Goal: Information Seeking & Learning: Find specific fact

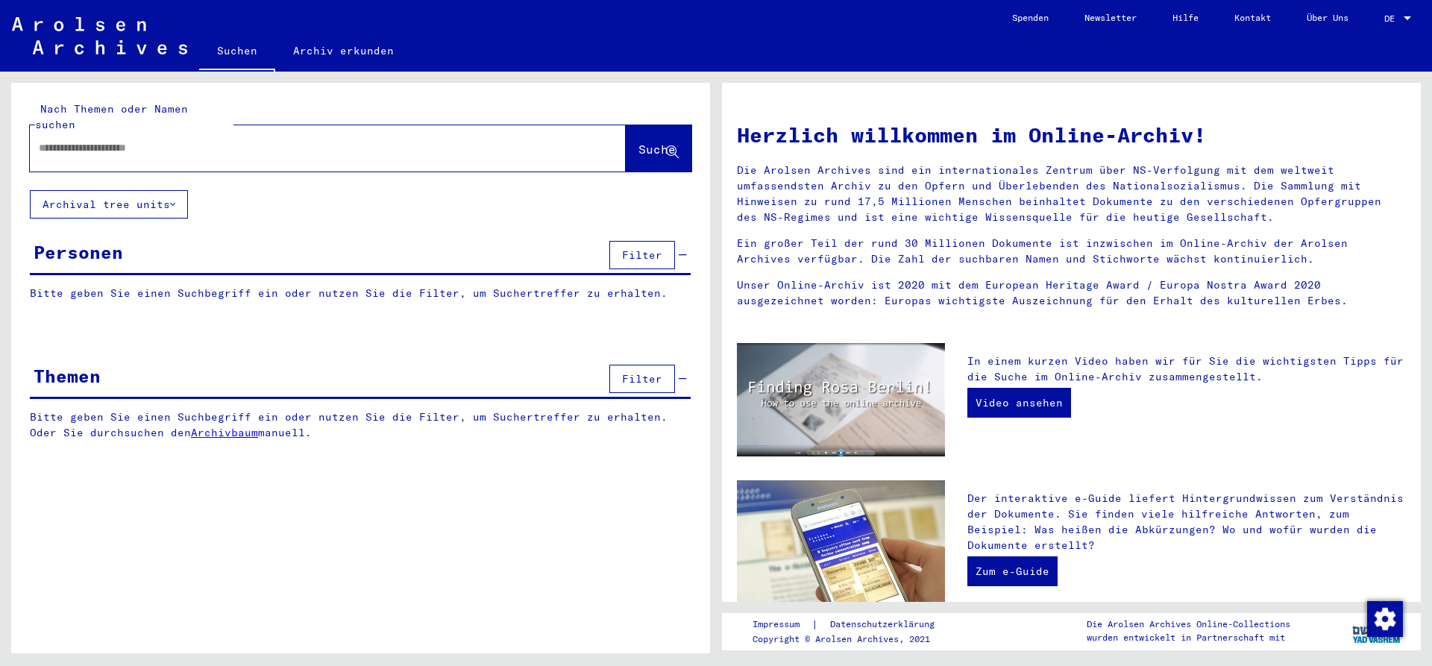
click at [93, 140] on input "text" at bounding box center [310, 148] width 542 height 16
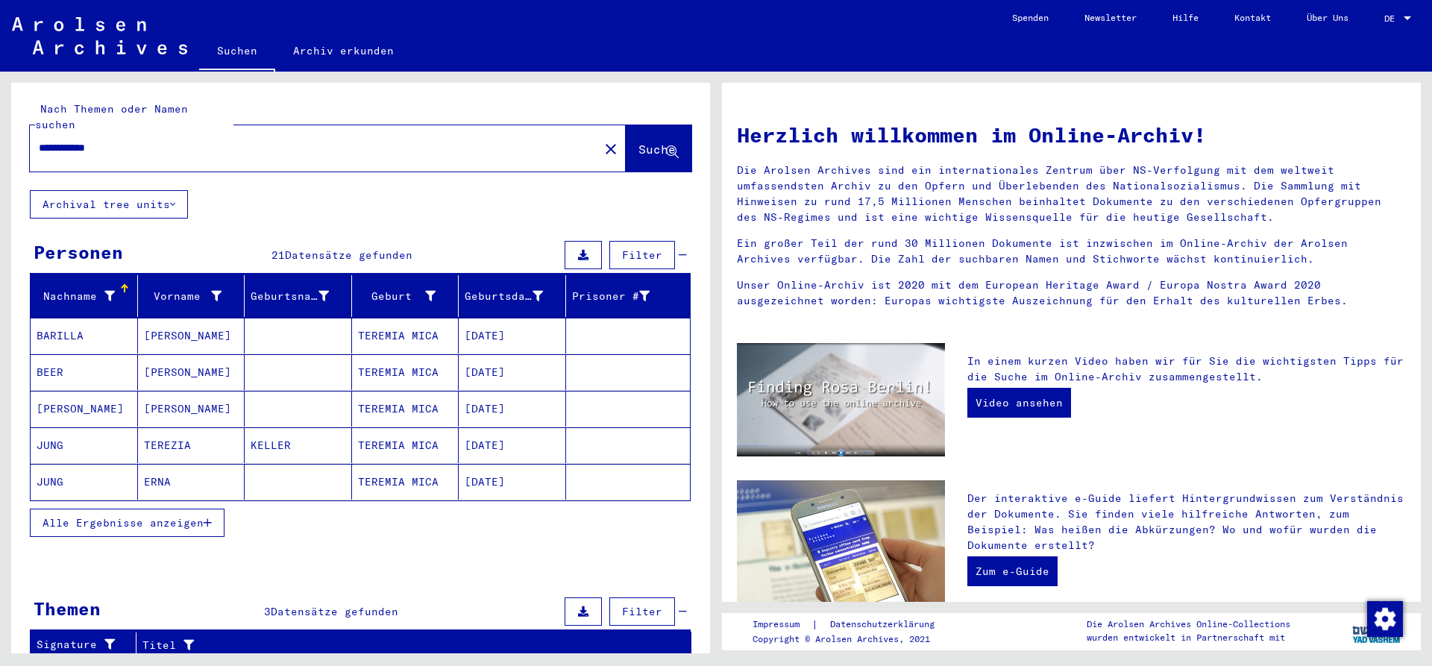
click at [163, 516] on span "Alle Ergebnisse anzeigen" at bounding box center [123, 522] width 161 height 13
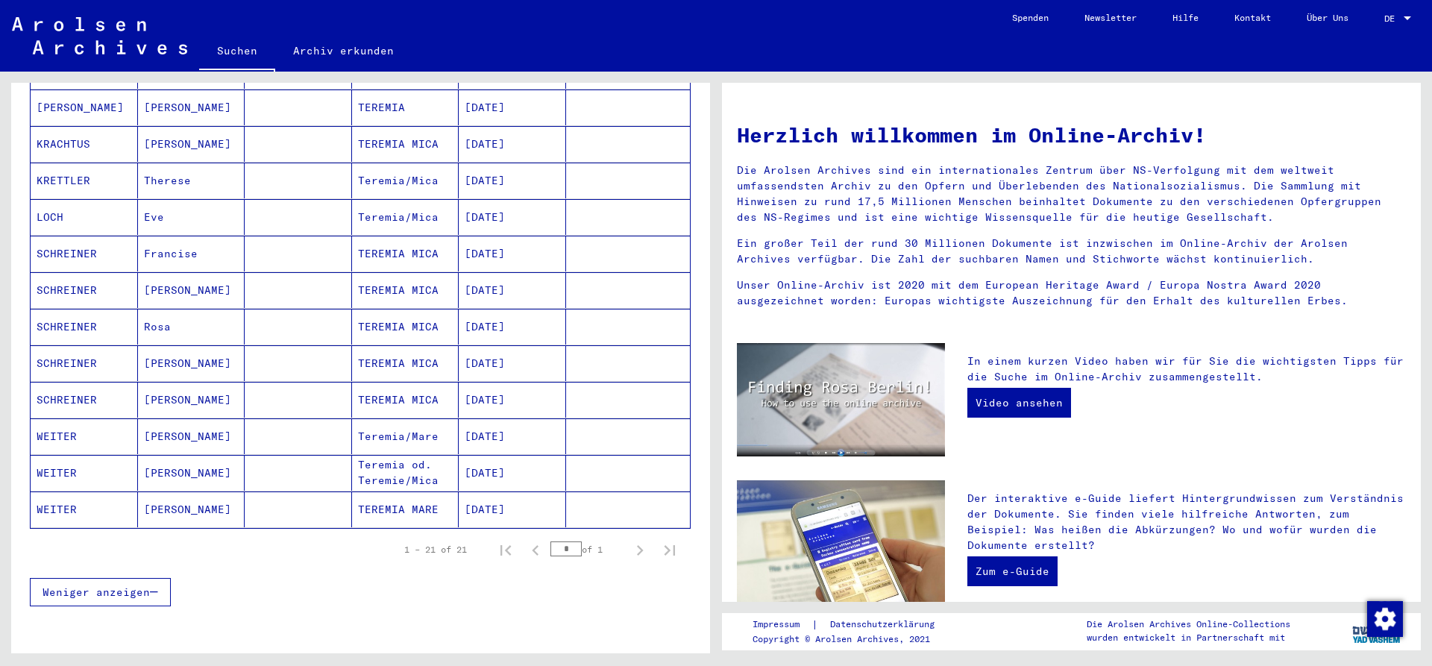
scroll to position [564, 0]
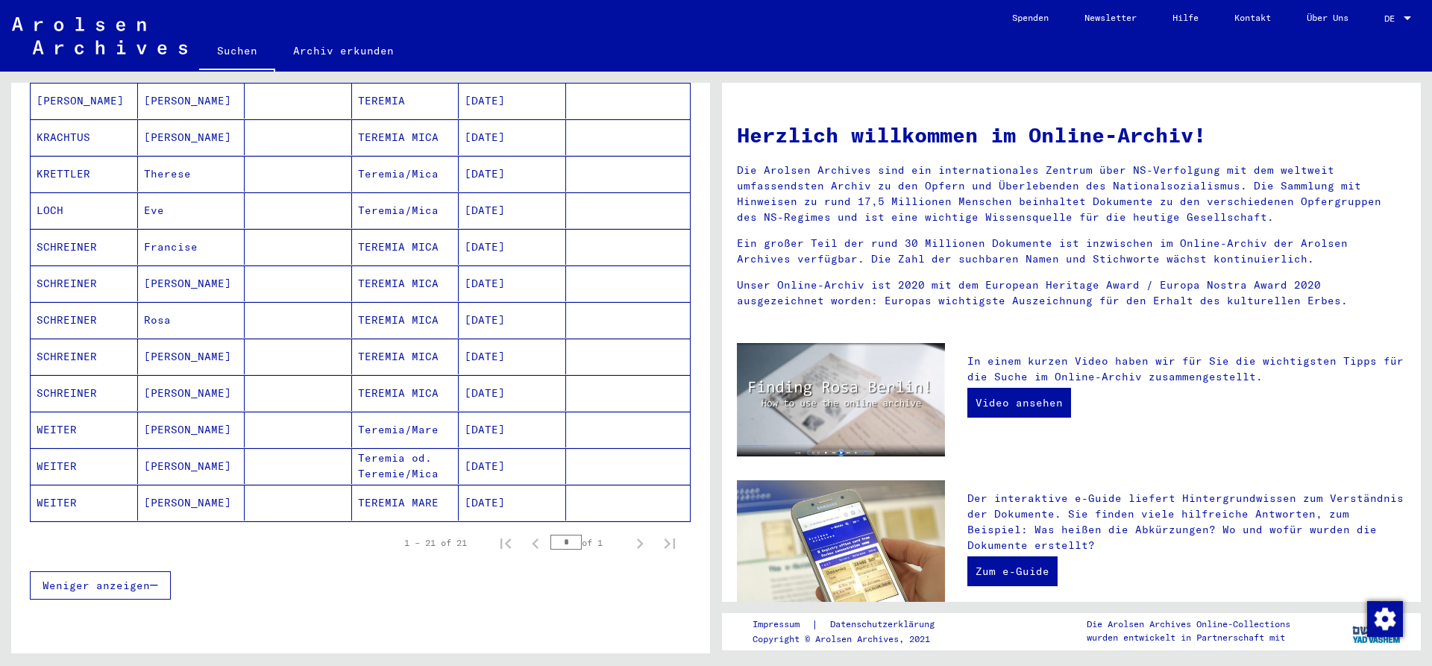
click at [69, 449] on mat-cell "WEITER" at bounding box center [84, 466] width 107 height 36
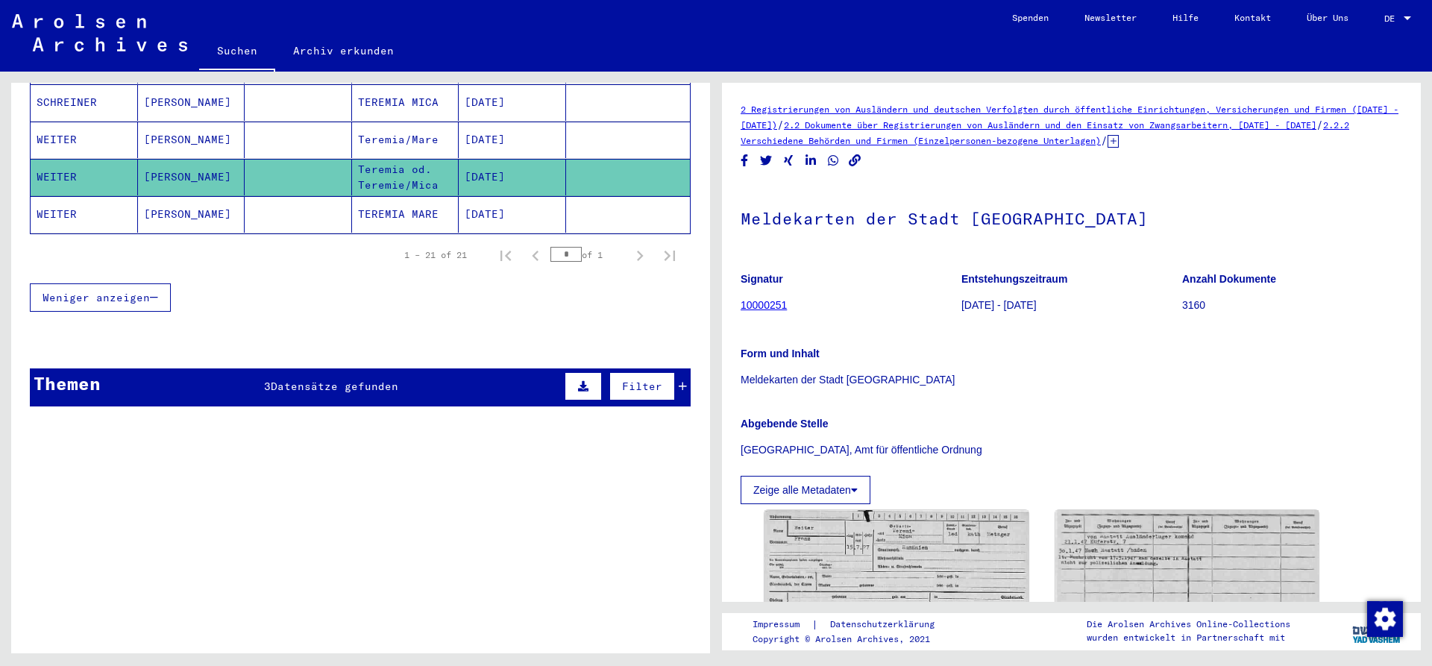
scroll to position [871, 0]
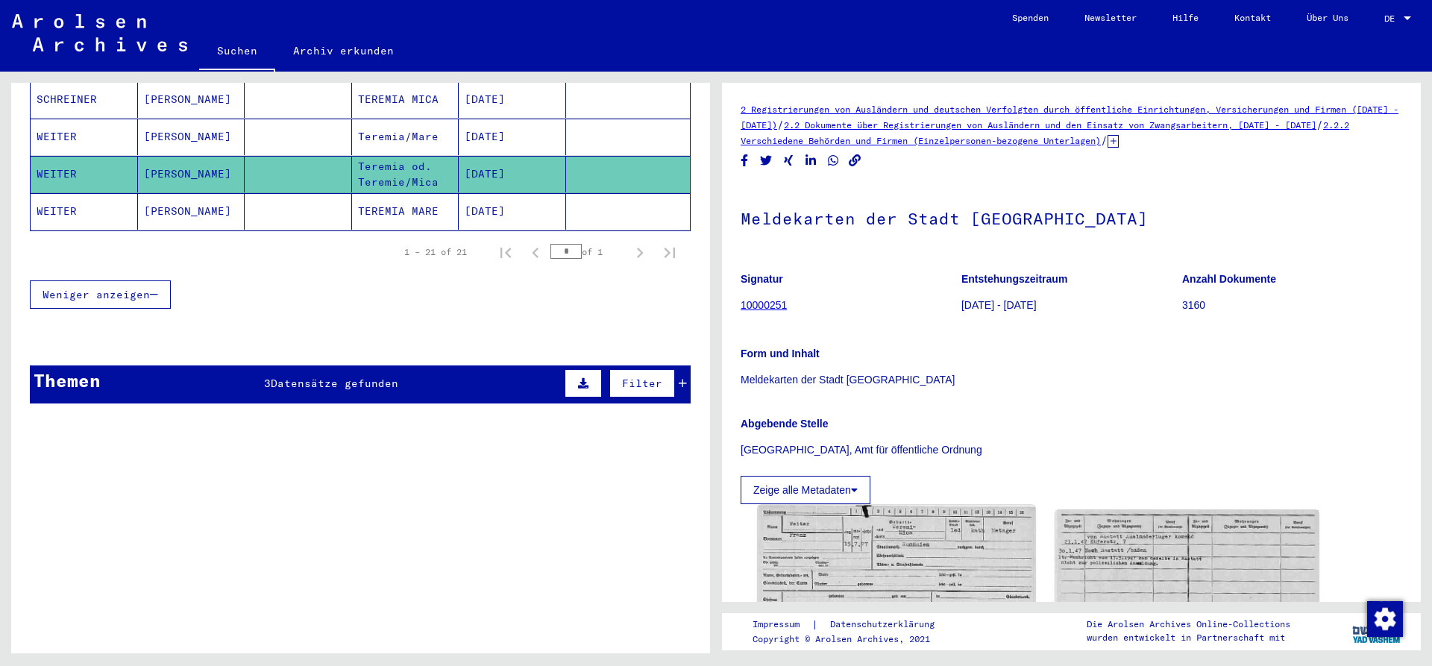
click at [843, 578] on img at bounding box center [896, 603] width 277 height 195
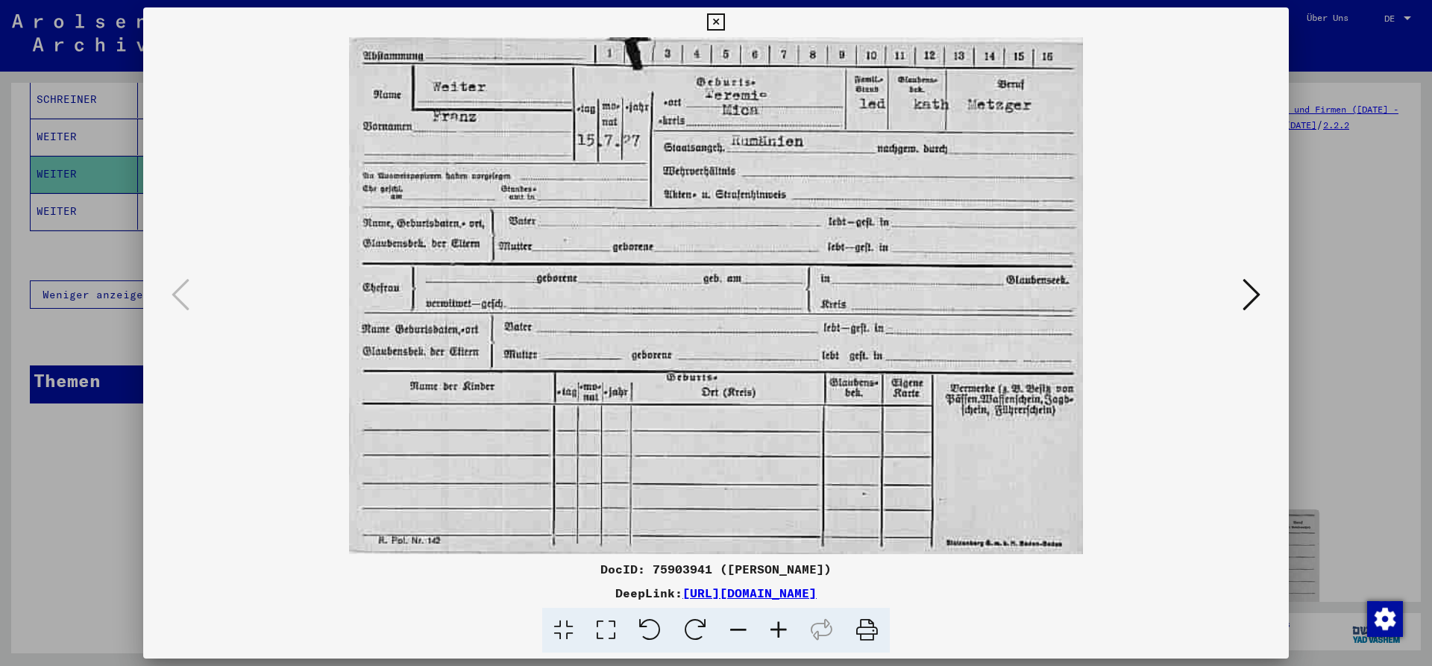
click at [1255, 294] on icon at bounding box center [1252, 295] width 18 height 36
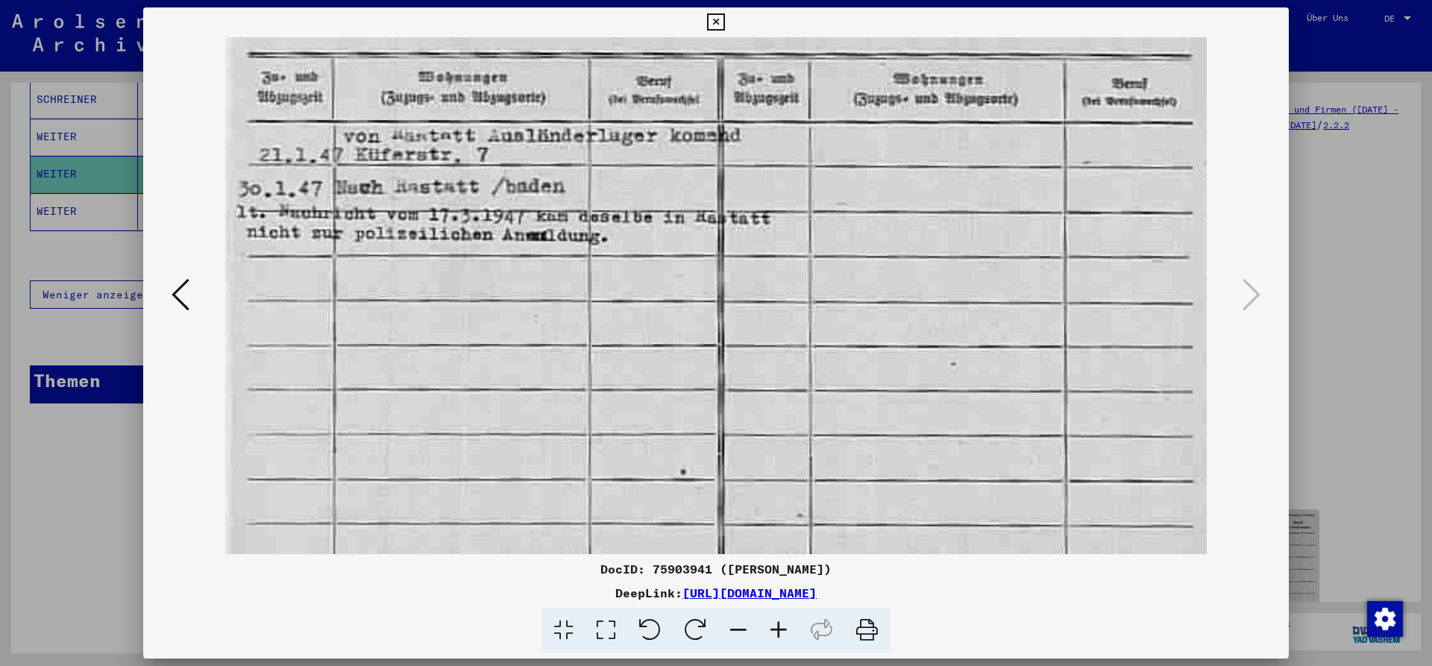
click at [724, 19] on icon at bounding box center [715, 22] width 17 height 18
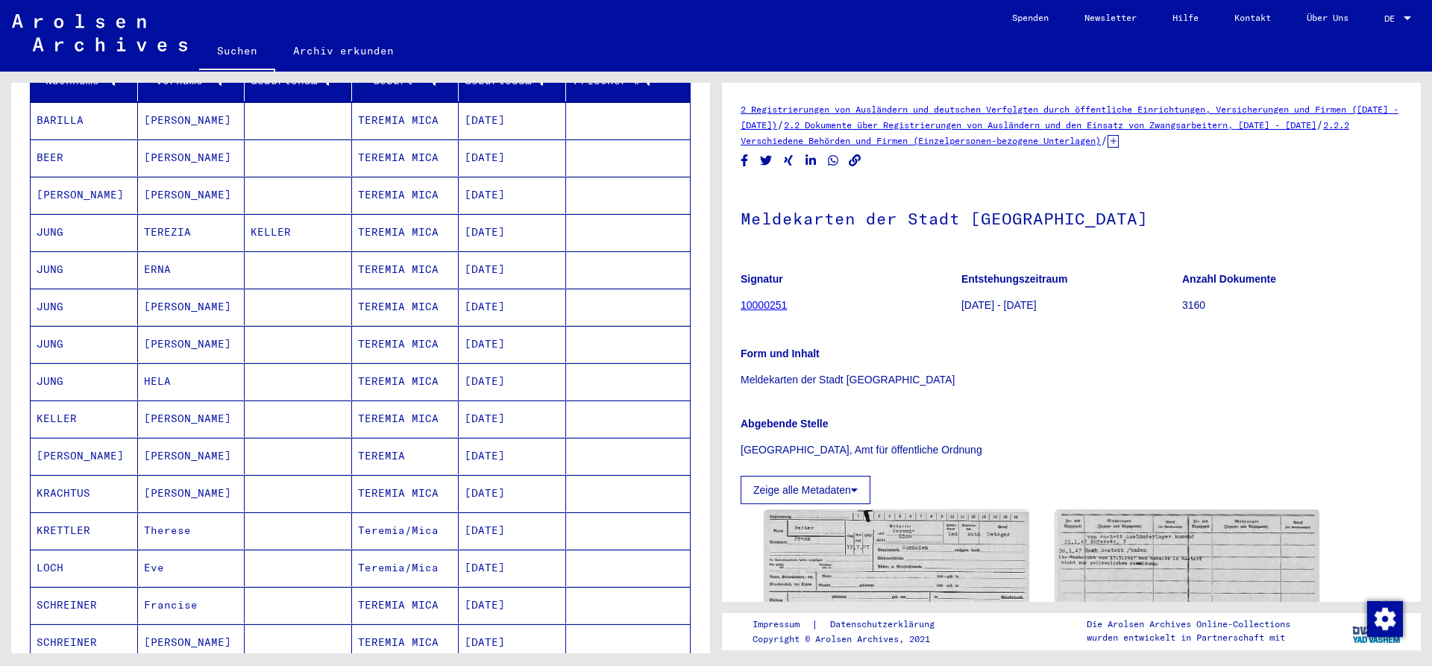
scroll to position [322, 0]
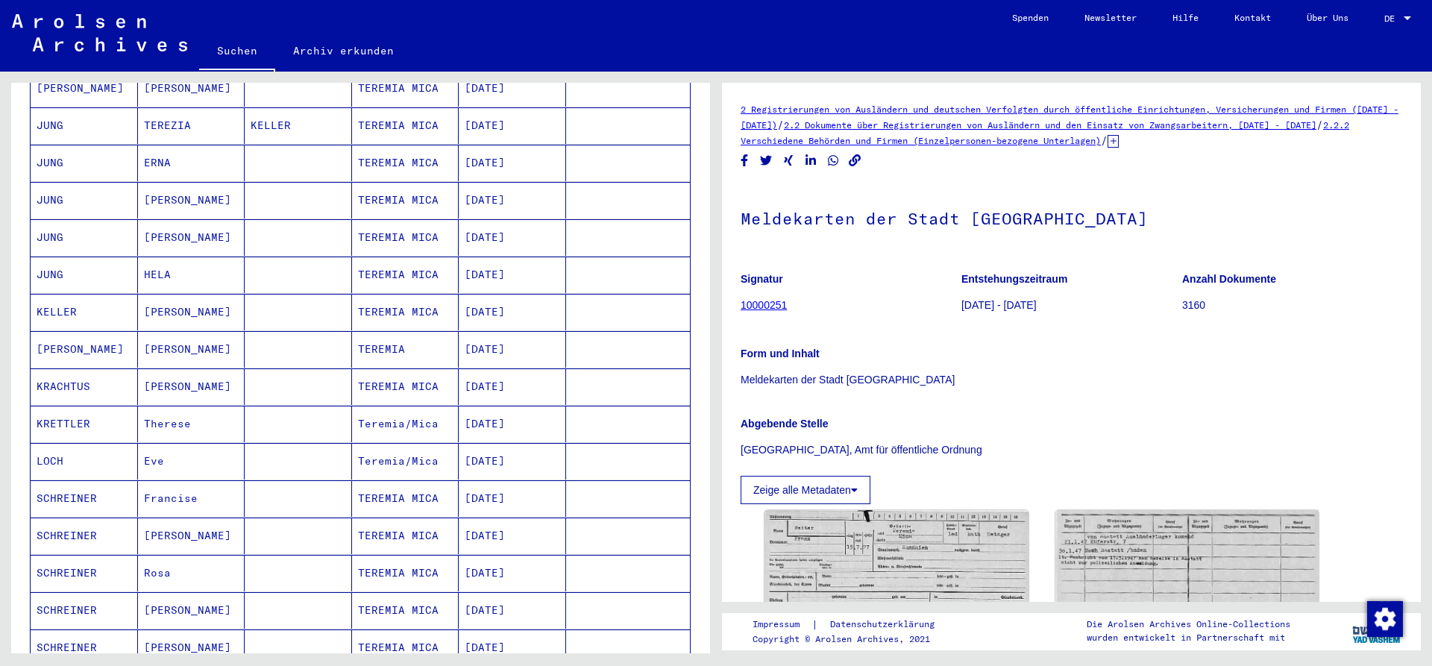
click at [169, 333] on mat-cell "[PERSON_NAME]" at bounding box center [191, 349] width 107 height 37
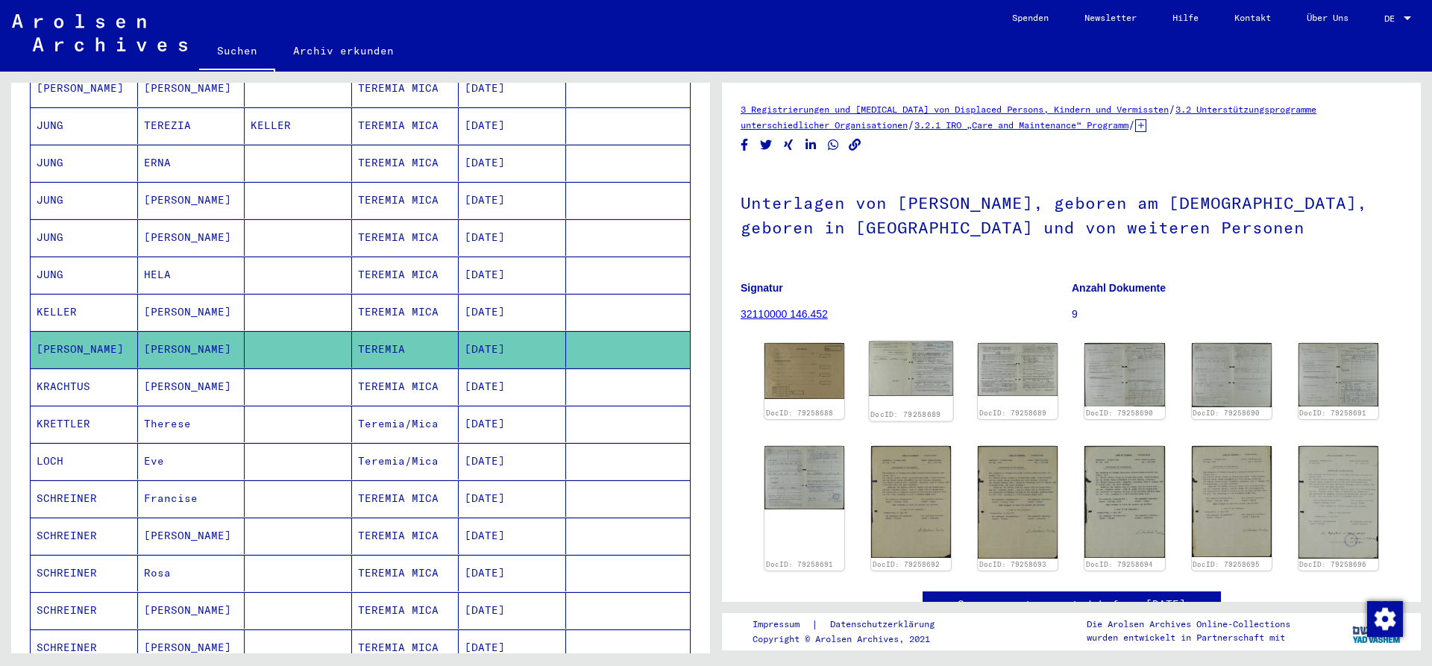
click at [924, 367] on img at bounding box center [911, 369] width 84 height 55
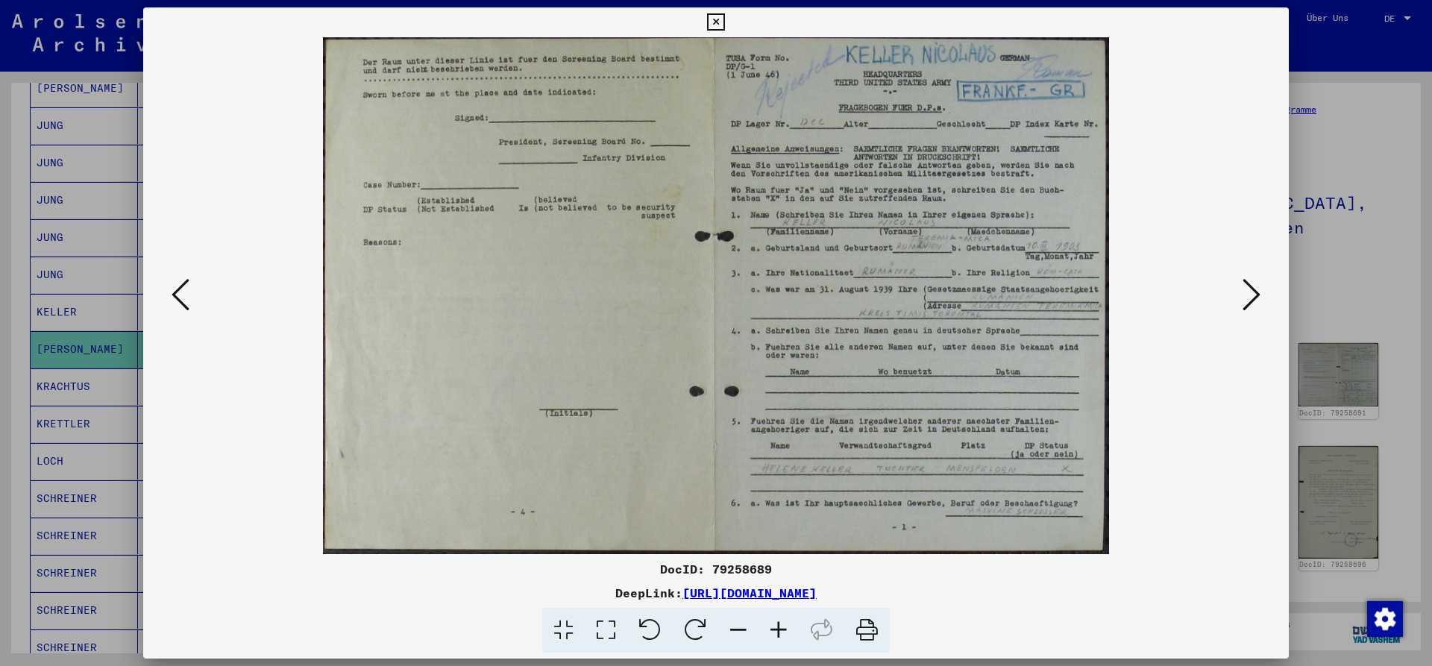
click at [924, 367] on img at bounding box center [716, 295] width 1044 height 517
click at [1251, 298] on icon at bounding box center [1252, 295] width 18 height 36
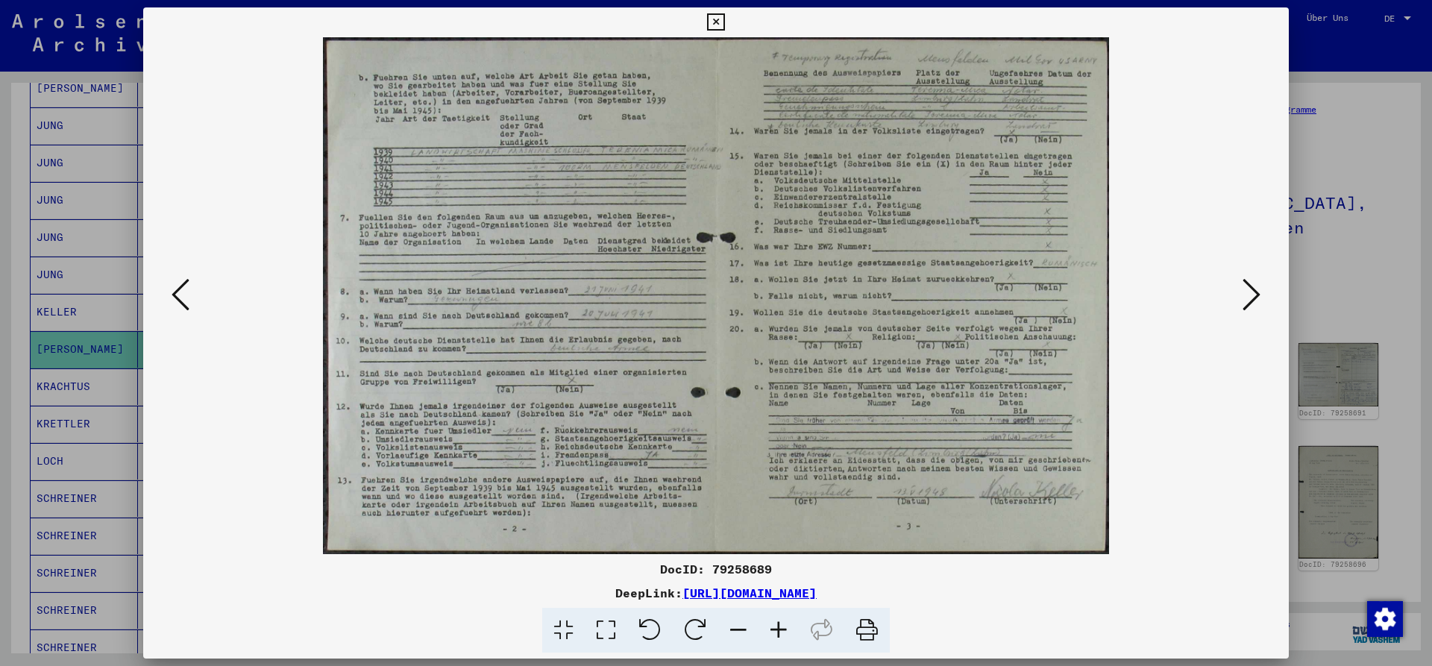
click at [1251, 298] on icon at bounding box center [1252, 295] width 18 height 36
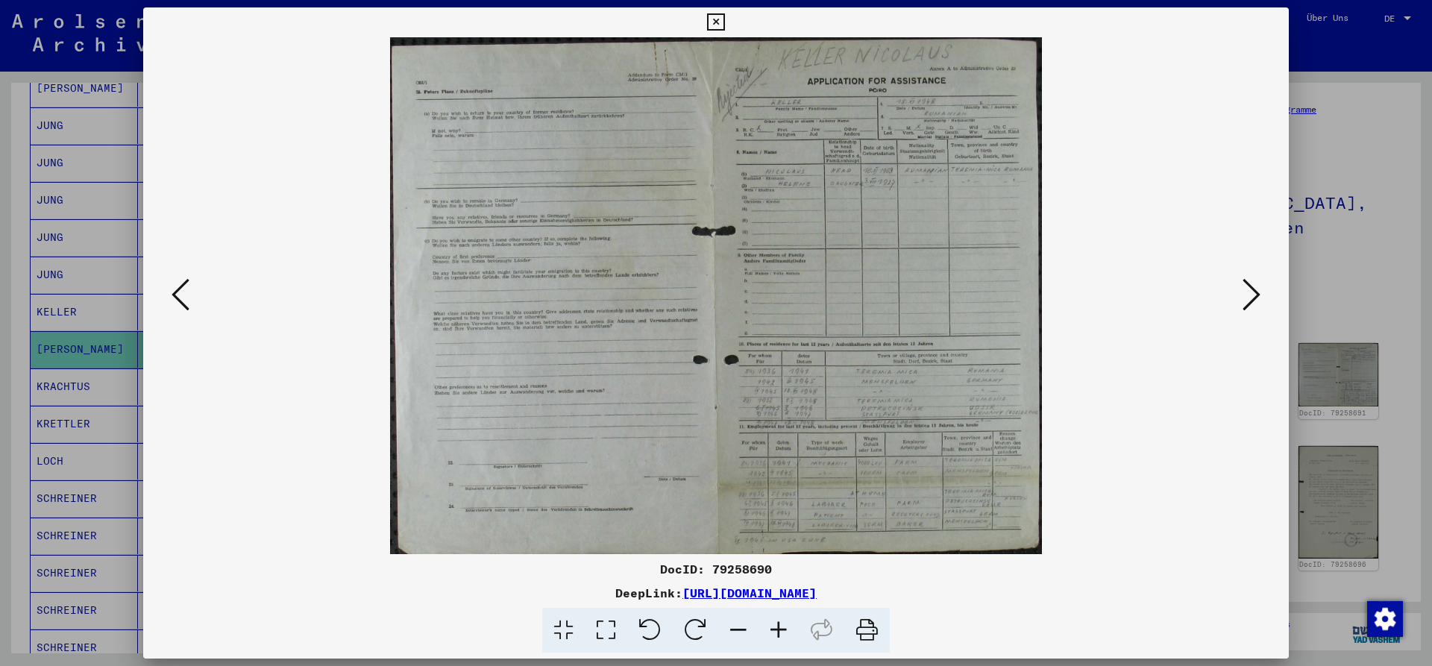
click at [724, 20] on icon at bounding box center [715, 22] width 17 height 18
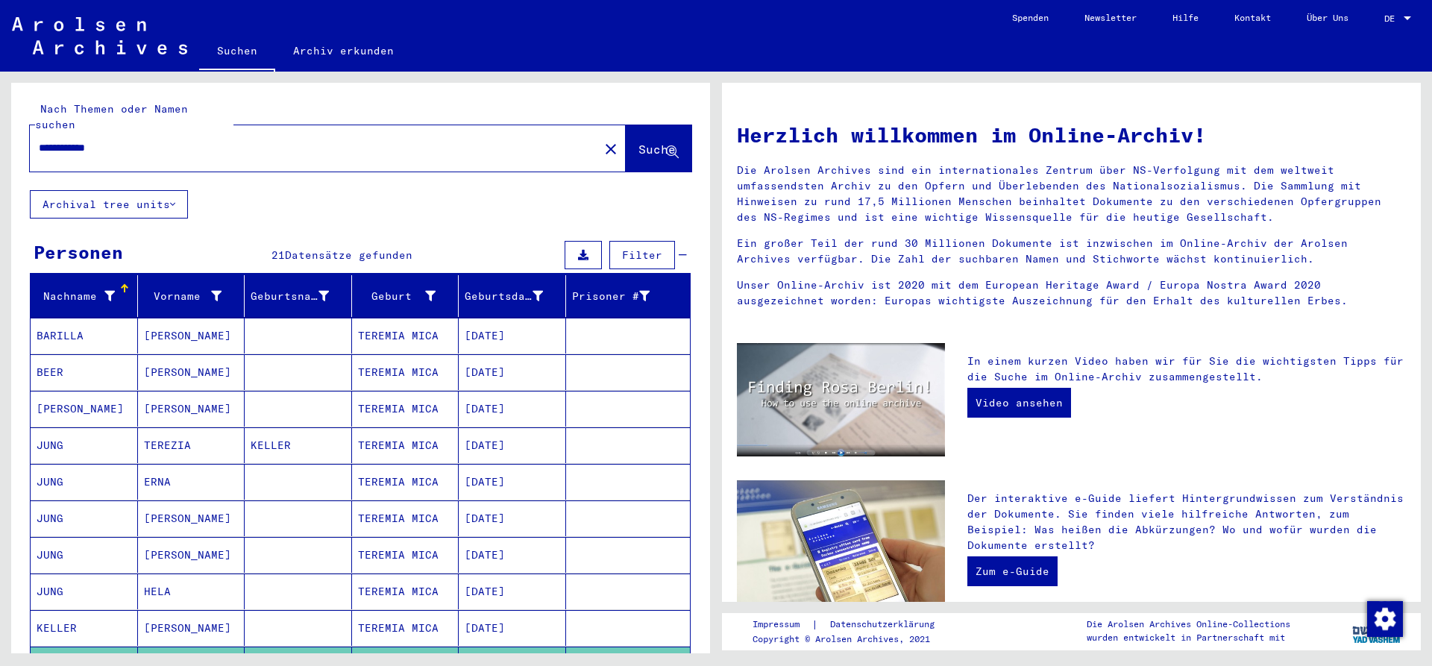
drag, startPoint x: 130, startPoint y: 131, endPoint x: 0, endPoint y: 137, distance: 129.9
click at [39, 140] on input "**********" at bounding box center [310, 148] width 542 height 16
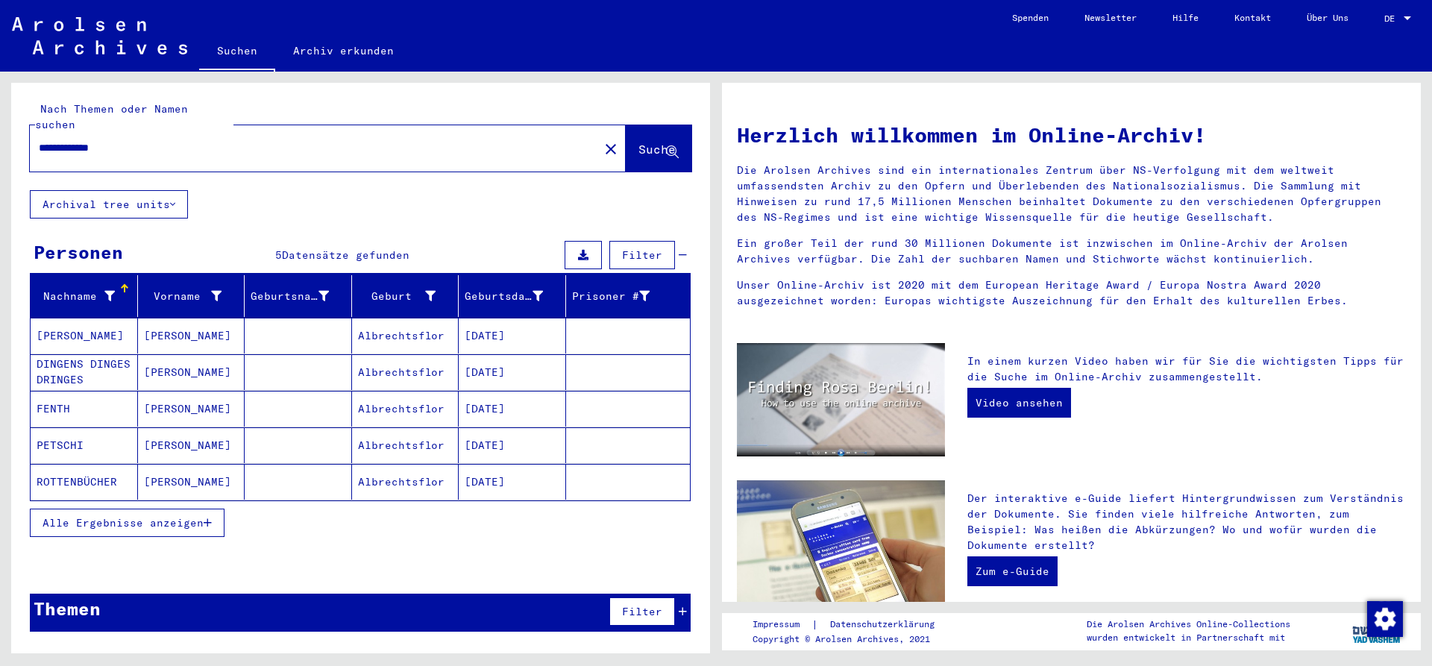
click at [152, 516] on span "Alle Ergebnisse anzeigen" at bounding box center [123, 522] width 161 height 13
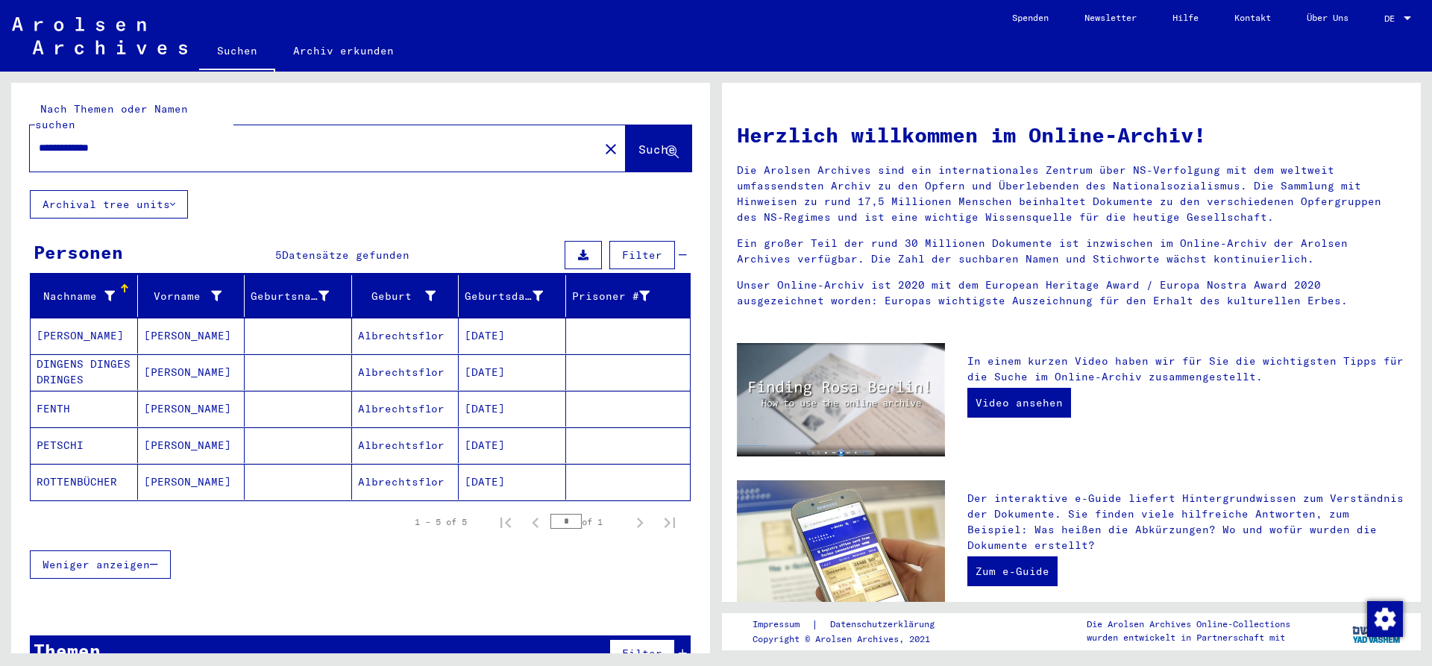
drag, startPoint x: 134, startPoint y: 133, endPoint x: 22, endPoint y: 128, distance: 112.0
click at [39, 140] on input "**********" at bounding box center [310, 148] width 542 height 16
click at [639, 142] on span "Suche" at bounding box center [657, 149] width 37 height 15
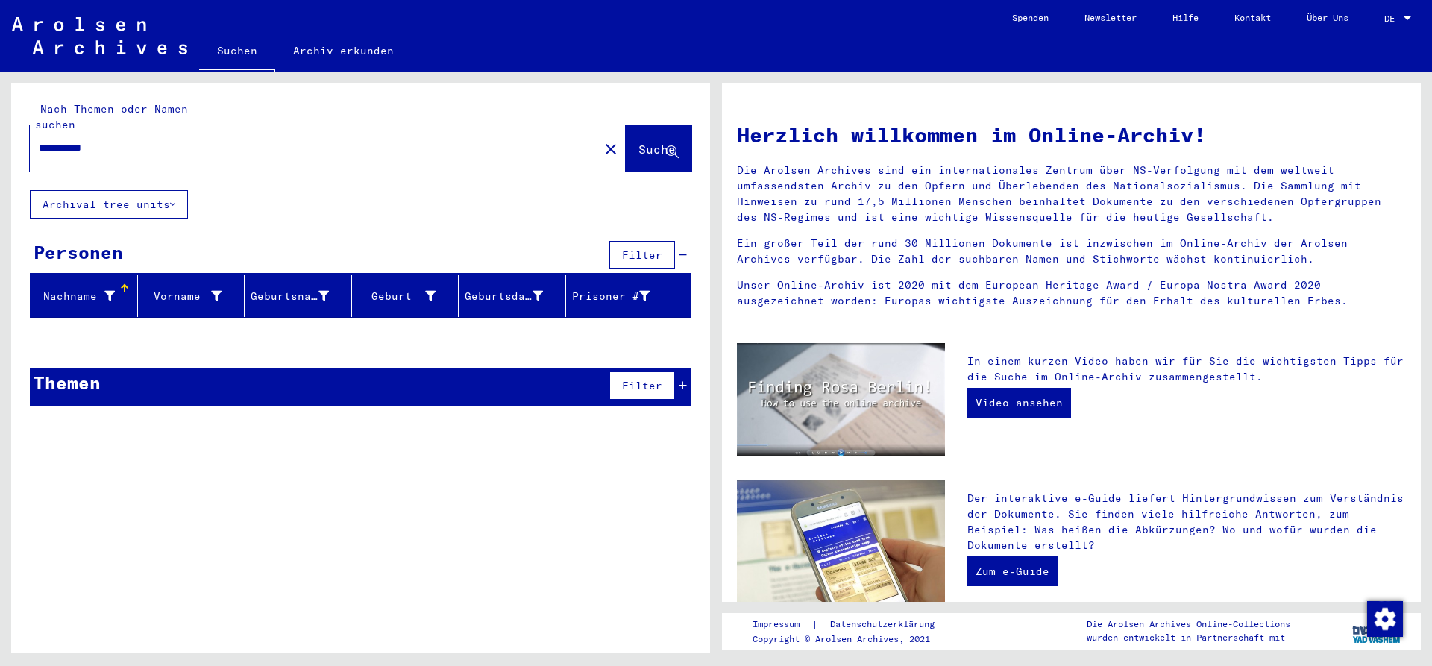
drag, startPoint x: 63, startPoint y: 135, endPoint x: 56, endPoint y: 139, distance: 7.7
click at [56, 140] on input "**********" at bounding box center [310, 148] width 542 height 16
type input "**********"
